Goal: Information Seeking & Learning: Learn about a topic

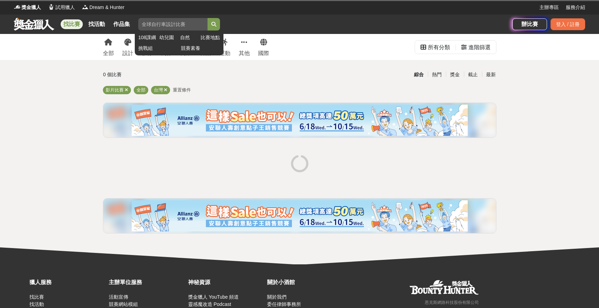
click at [179, 23] on input "search" at bounding box center [172, 24] width 69 height 12
paste input "[PERSON_NAME]文學獎"
click at [214, 24] on button "submit" at bounding box center [214, 24] width 12 height 12
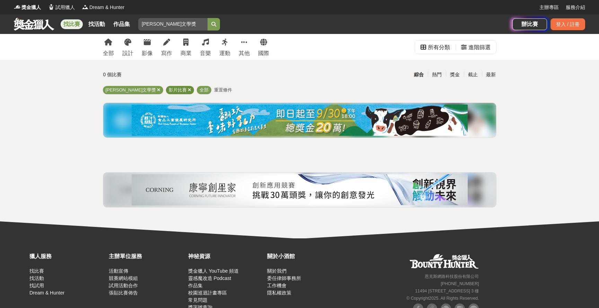
click at [188, 91] on icon at bounding box center [189, 90] width 3 height 5
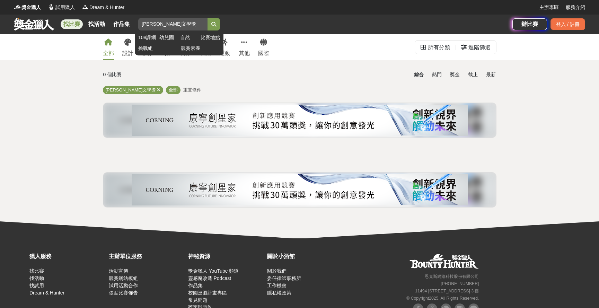
click at [176, 25] on input "[PERSON_NAME]文學獎" at bounding box center [172, 24] width 69 height 12
type input "[PERSON_NAME]"
click at [214, 24] on button "submit" at bounding box center [214, 24] width 12 height 12
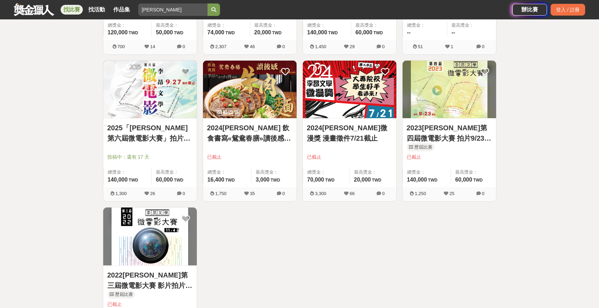
scroll to position [240, 0]
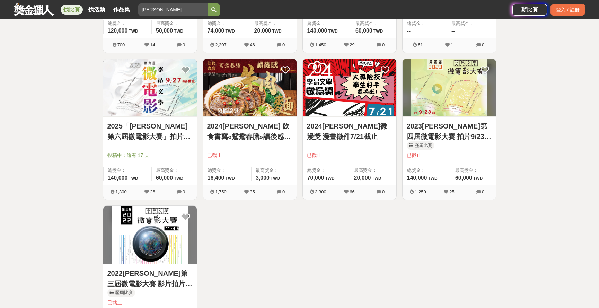
click at [148, 134] on link "2025「[PERSON_NAME]第六屆微電影大賽」拍片9/27短片徵件截止" at bounding box center [149, 131] width 85 height 21
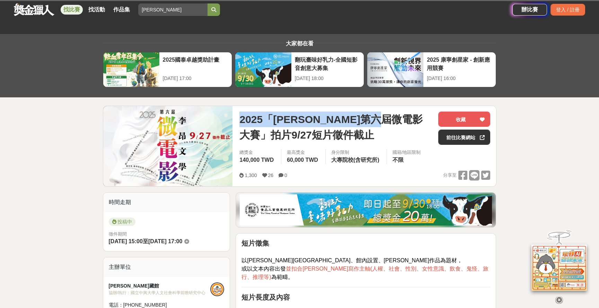
drag, startPoint x: 239, startPoint y: 114, endPoint x: 431, endPoint y: 118, distance: 192.0
click at [431, 118] on div "2025「[PERSON_NAME]文學第六屆微電影大賽」拍片9/27短片徵件截止 收藏 前往比賽網站 總獎金 140,000 TWD 最高獎金 60,000…" at bounding box center [365, 146] width 262 height 80
copy span "2025「[PERSON_NAME]第六屆微電影大賽」拍片"
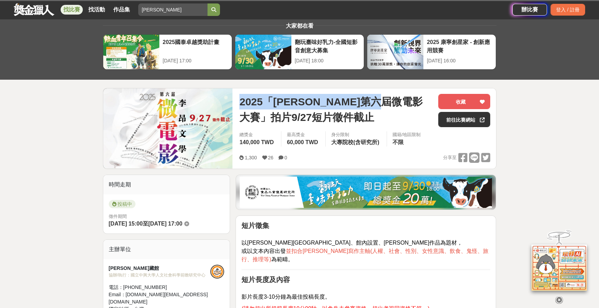
scroll to position [18, 0]
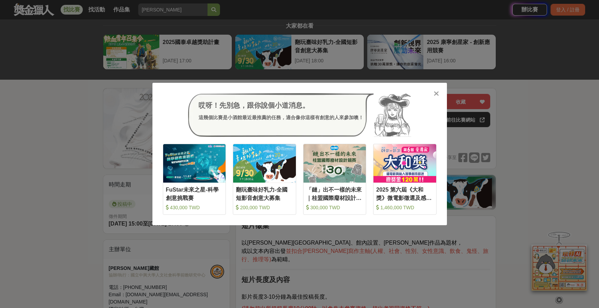
click at [509, 72] on div "哎呀！先別急，跟你說個小道消息。 這幾個比賽是小酒館最近最推薦的任務，適合像你這樣有創意的人來參加噢！ 收藏 FuStar未來之星-科學創意挑戰賽 430,0…" at bounding box center [299, 154] width 599 height 308
